Goal: Information Seeking & Learning: Learn about a topic

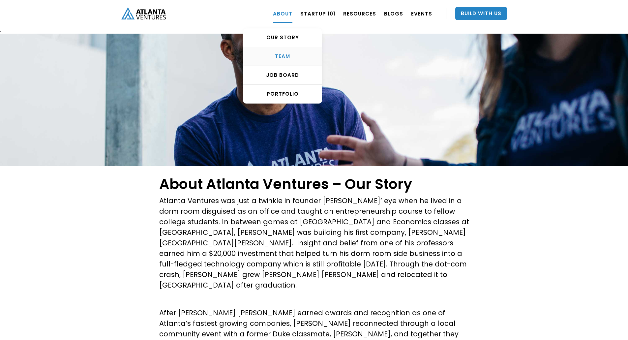
click at [290, 52] on link "TEAM" at bounding box center [282, 56] width 78 height 19
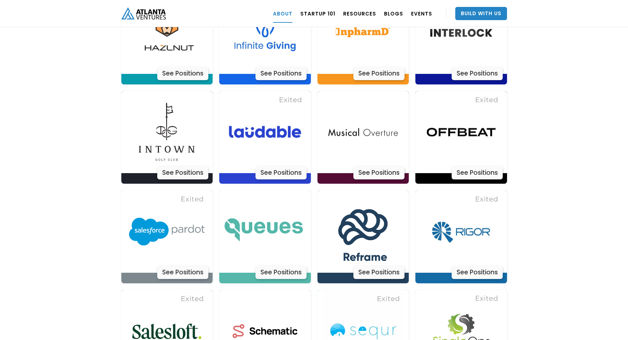
scroll to position [1817, 0]
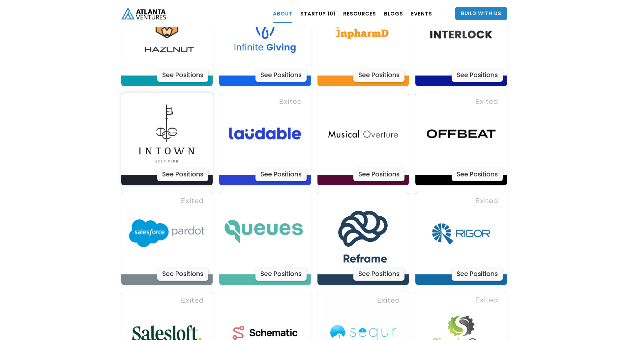
click at [175, 111] on img at bounding box center [167, 134] width 82 height 82
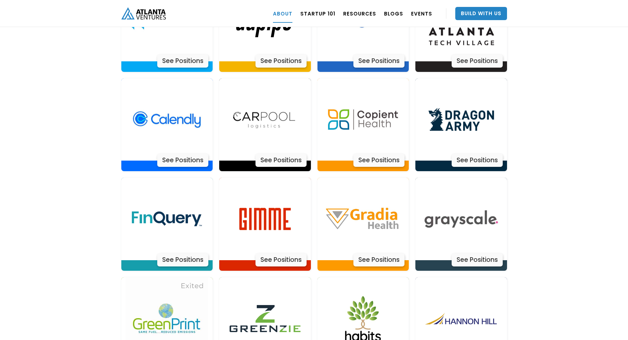
scroll to position [1431, 0]
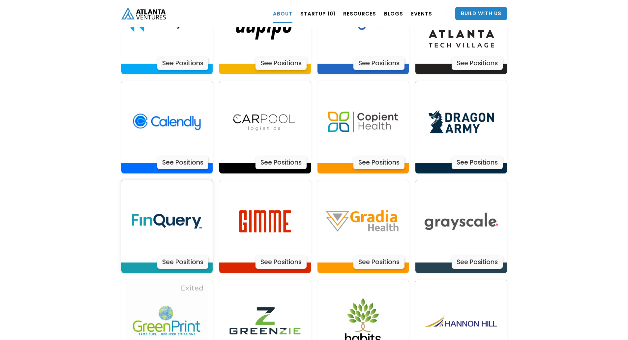
click at [171, 255] on div "See Positions" at bounding box center [182, 261] width 51 height 13
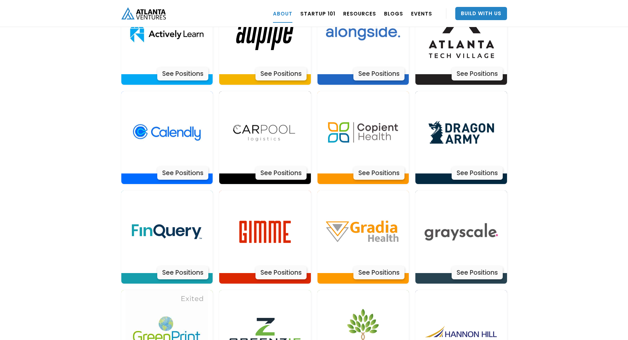
scroll to position [1421, 0]
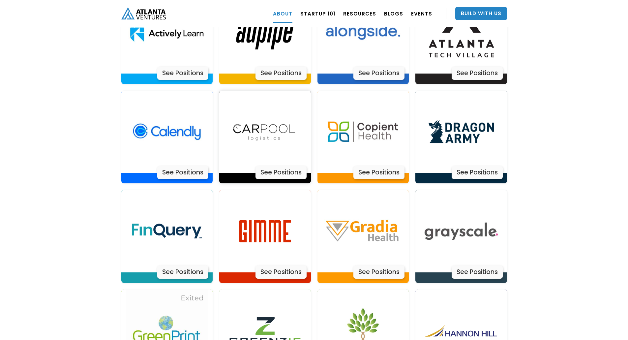
click at [278, 166] on div "See Positions" at bounding box center [280, 172] width 51 height 13
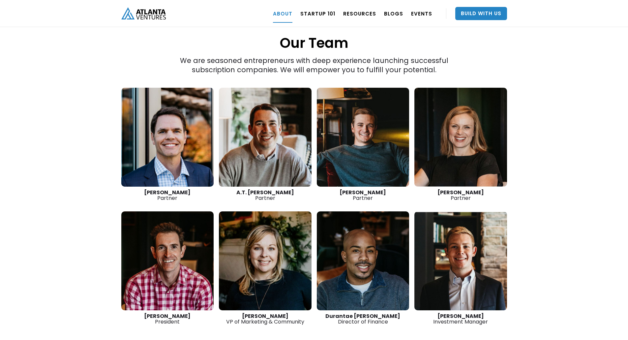
scroll to position [904, 0]
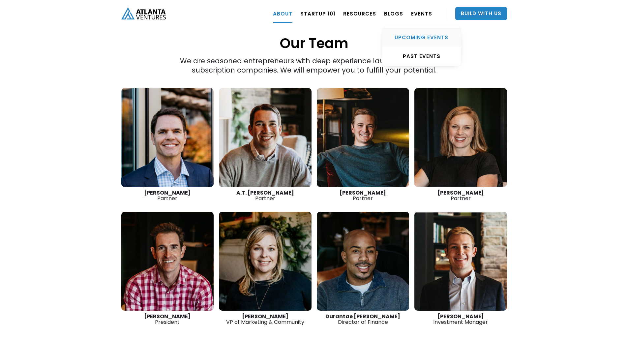
click at [419, 39] on div "UPCOMING EVENTS" at bounding box center [421, 37] width 78 height 7
click at [257, 113] on link at bounding box center [265, 137] width 93 height 99
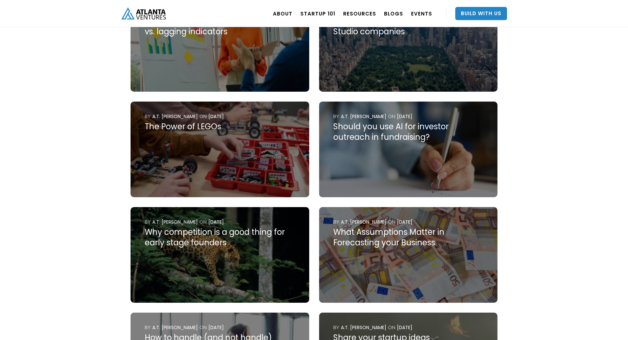
scroll to position [356, 0]
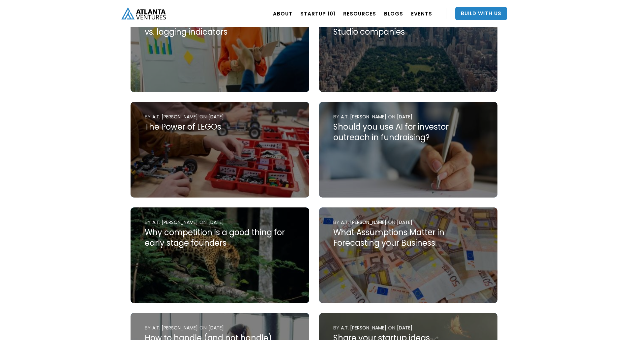
click at [224, 134] on img at bounding box center [220, 150] width 178 height 96
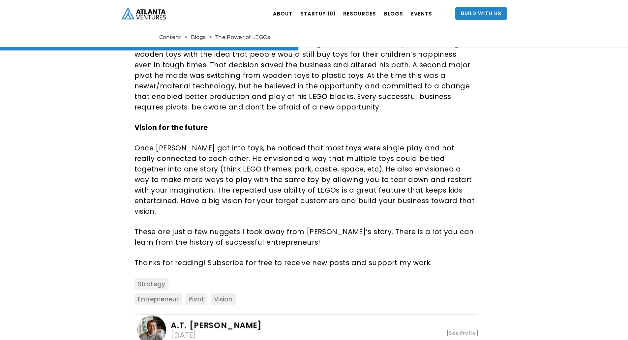
scroll to position [568, 0]
click at [144, 167] on p "Once Ole got into toys, he noticed that most toys were single play and not real…" at bounding box center [304, 180] width 341 height 74
drag, startPoint x: 124, startPoint y: 151, endPoint x: 95, endPoint y: 126, distance: 38.1
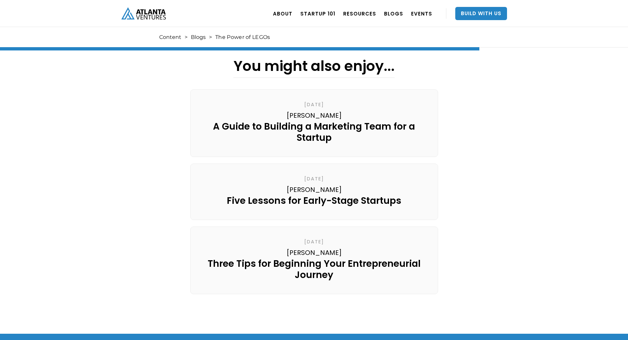
scroll to position [912, 0]
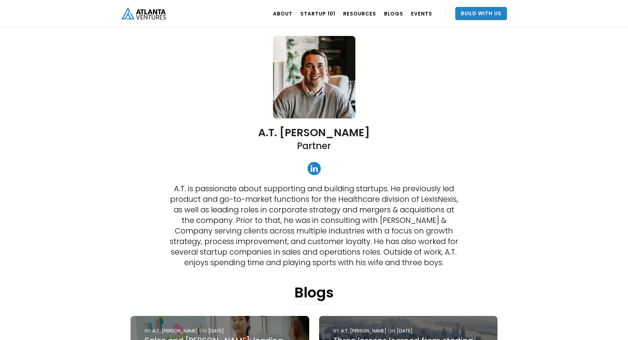
scroll to position [37, 0]
click at [311, 168] on link at bounding box center [313, 167] width 13 height 13
